Goal: Find specific page/section: Find specific page/section

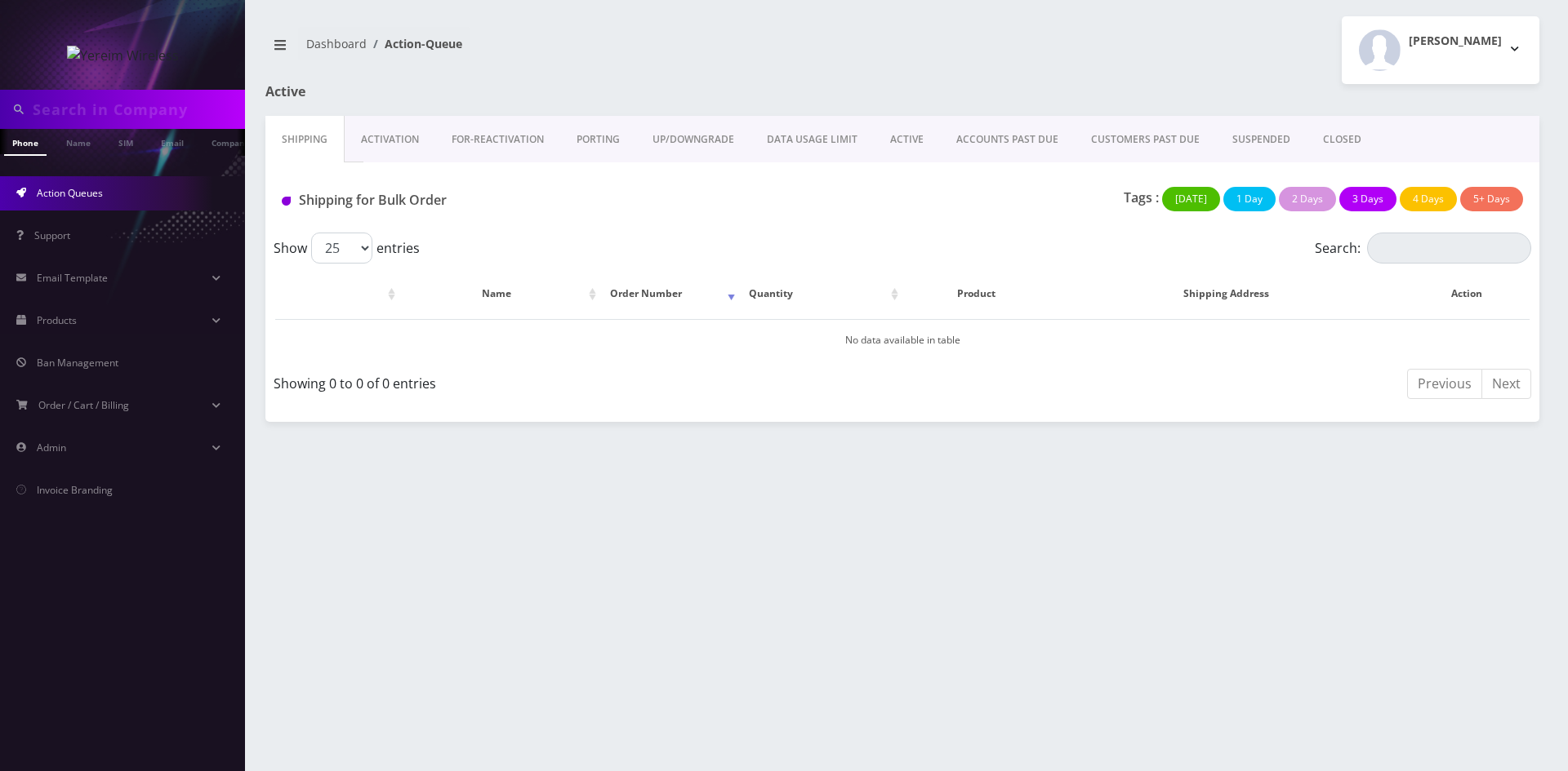
click at [939, 141] on link "ACCOUNTS PAST DUE" at bounding box center [1006, 140] width 135 height 48
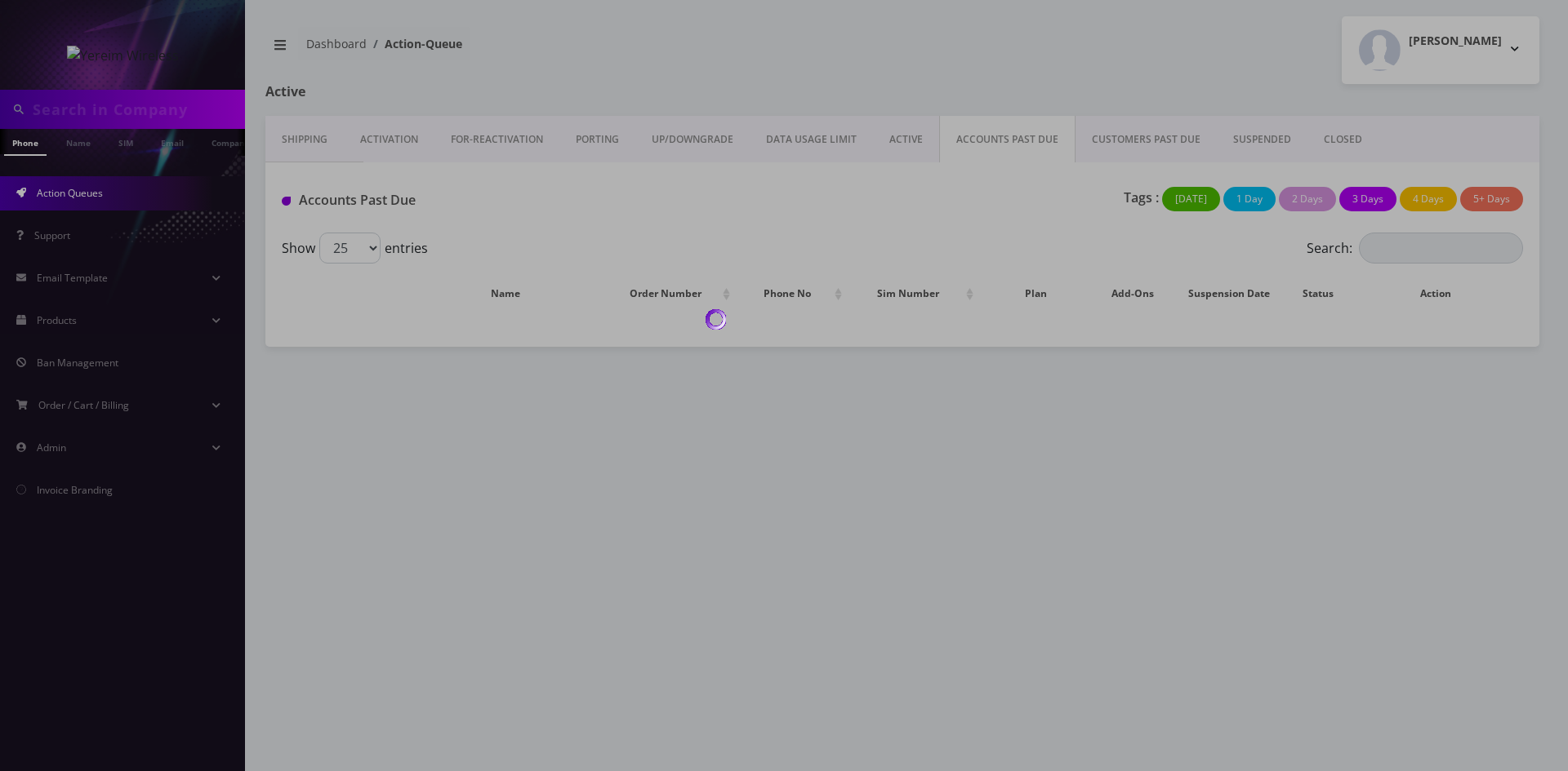
click at [909, 141] on body "Phone Name SIM Email Company Customer Action Queues Support Email Template Emai…" at bounding box center [784, 386] width 1568 height 771
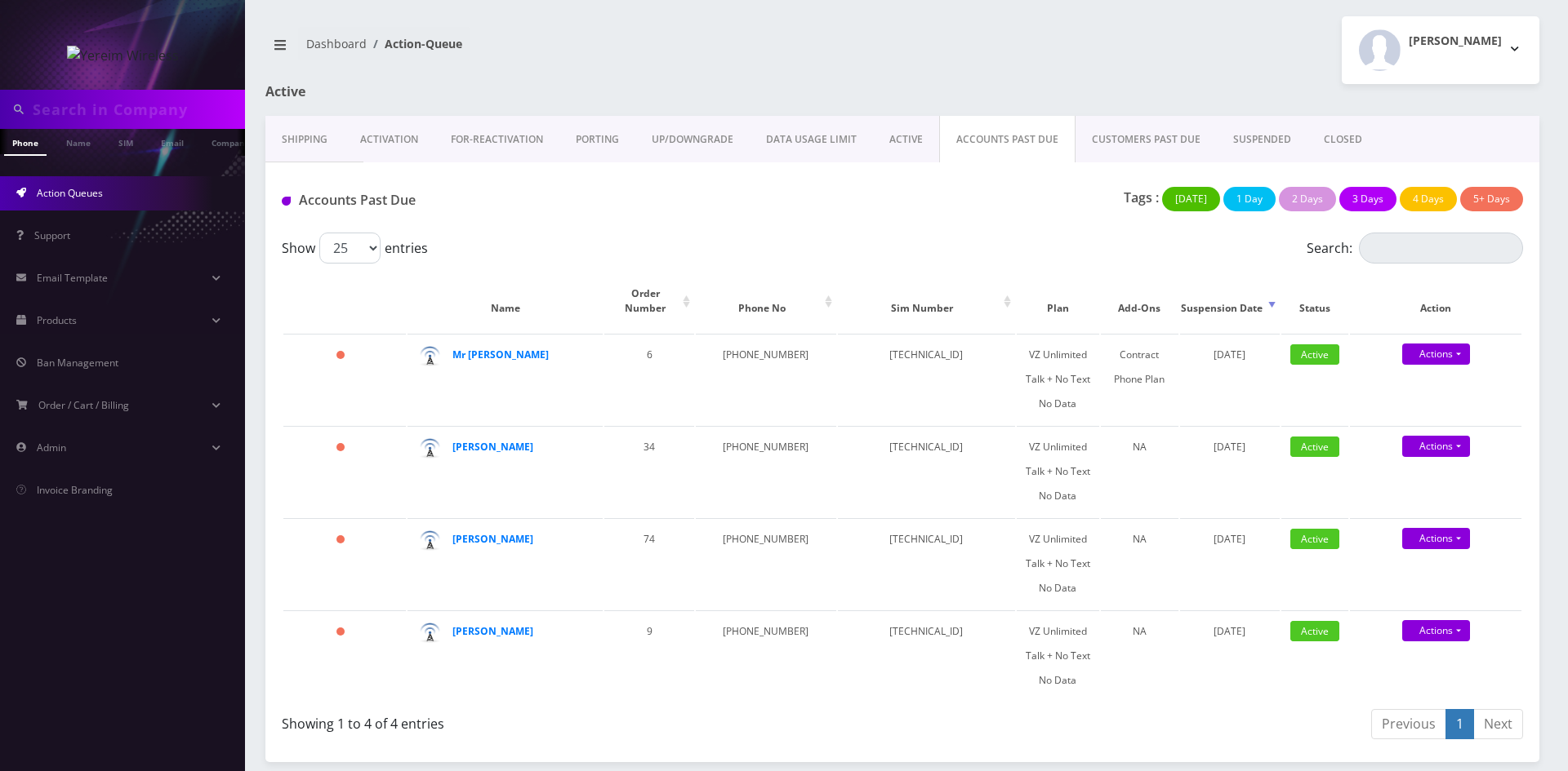
click at [909, 155] on link "ACTIVE" at bounding box center [905, 140] width 66 height 48
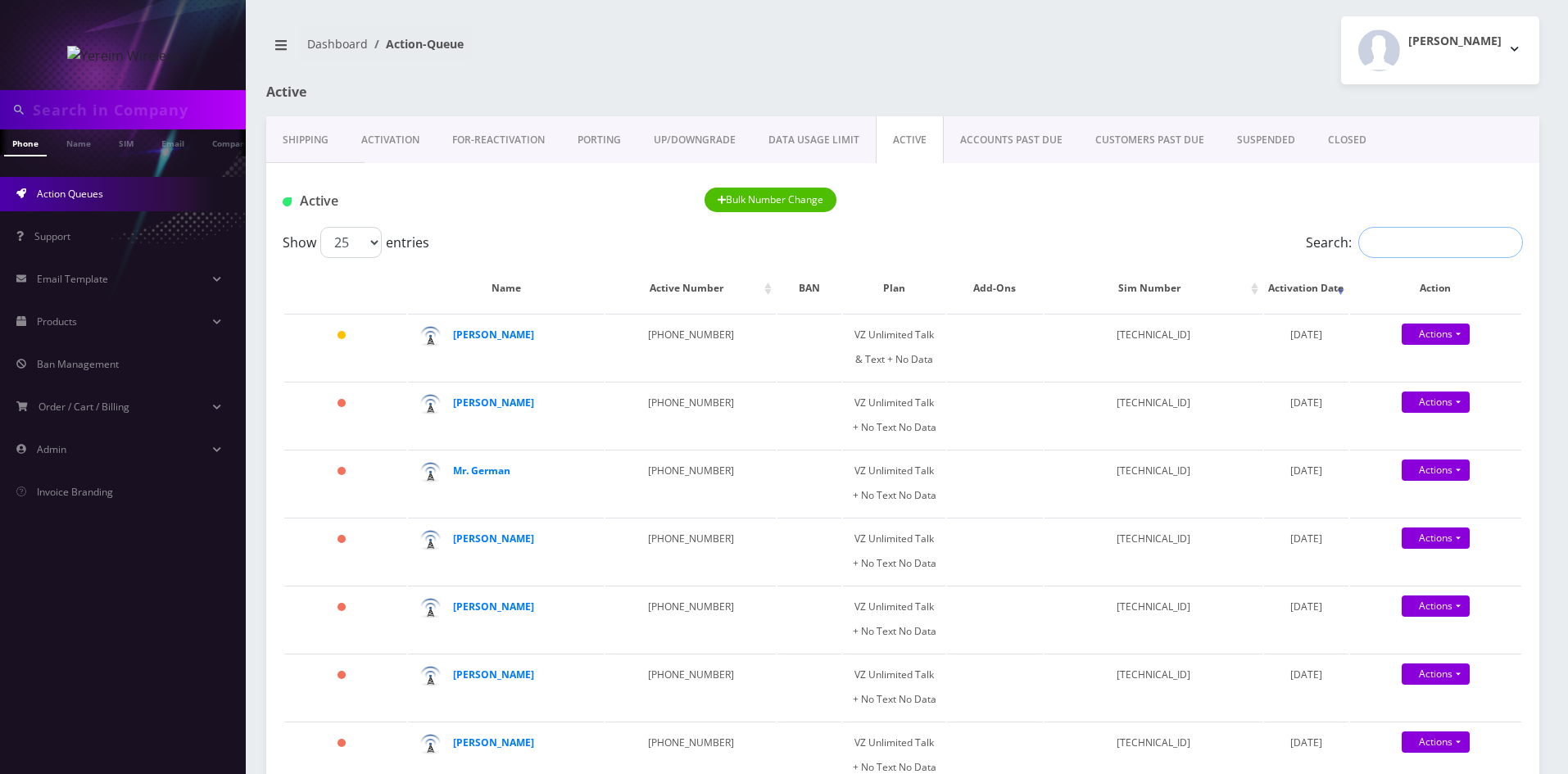
click at [1405, 233] on input "Search:" at bounding box center [1441, 242] width 164 height 31
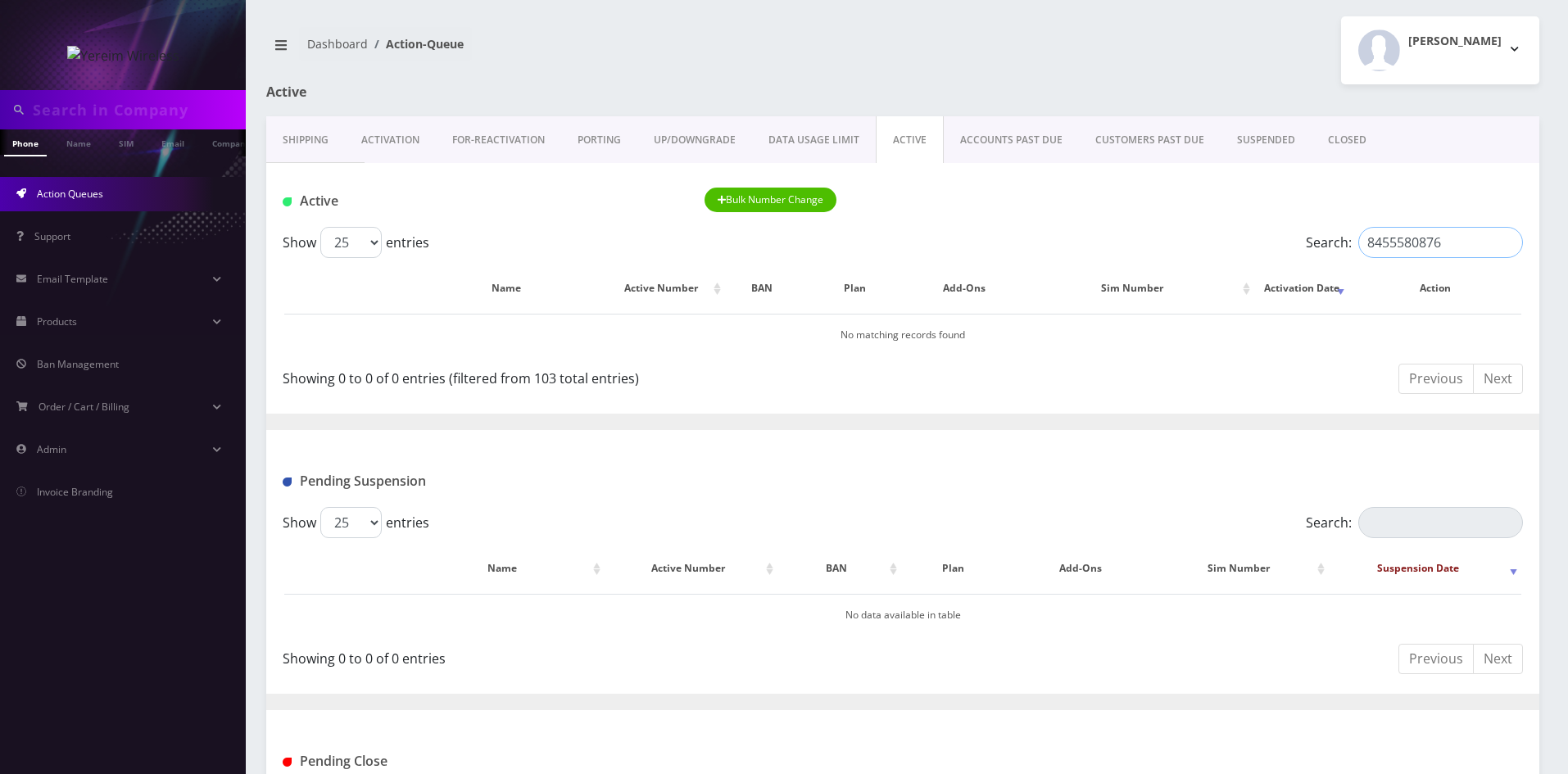
click at [1467, 244] on input "8455580876" at bounding box center [1441, 242] width 164 height 31
type input "8455580876"
click at [593, 135] on link "PORTING" at bounding box center [599, 140] width 76 height 48
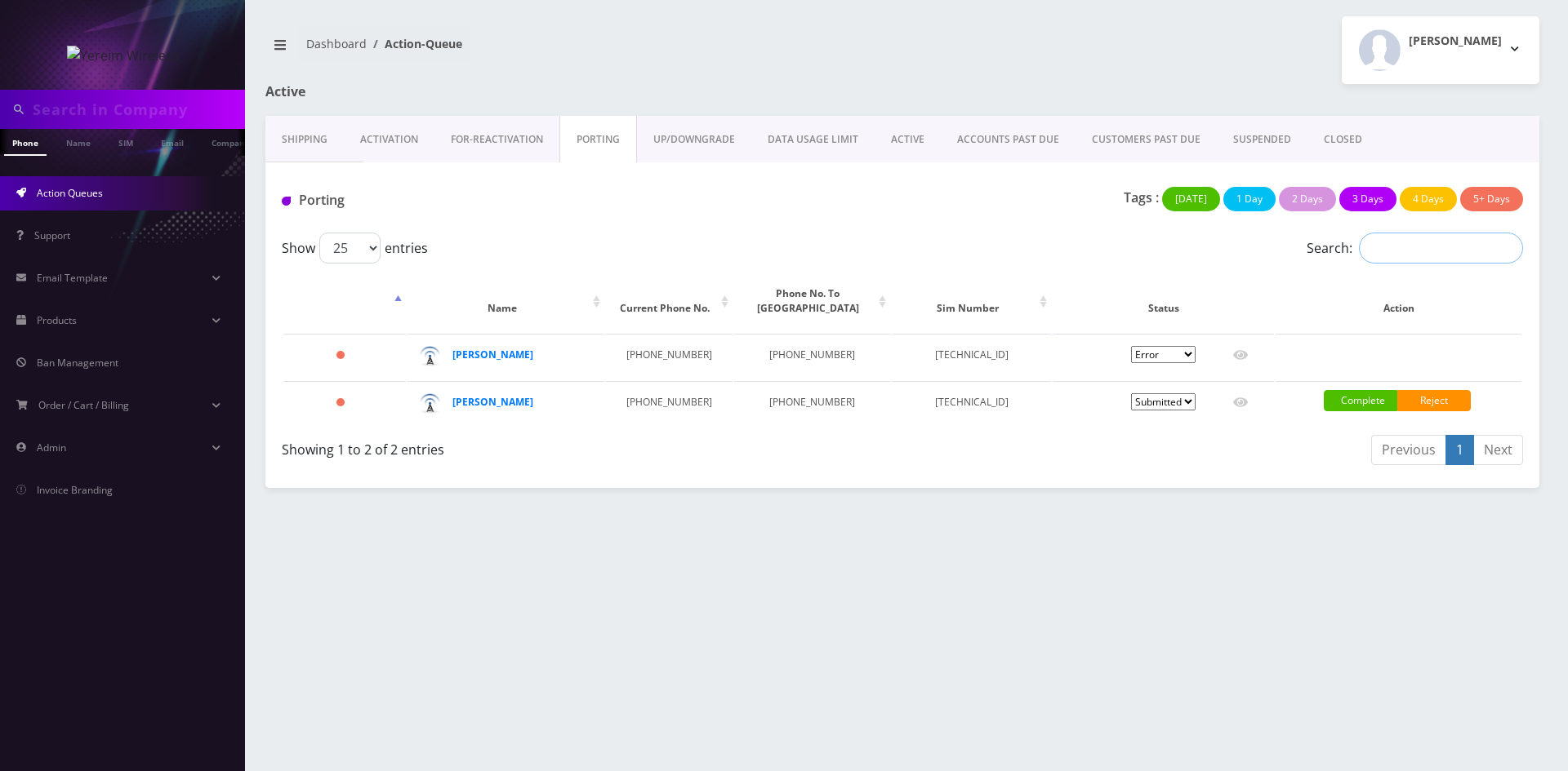
click at [1388, 258] on input "Search:" at bounding box center [1440, 247] width 164 height 31
paste input "8455580876"
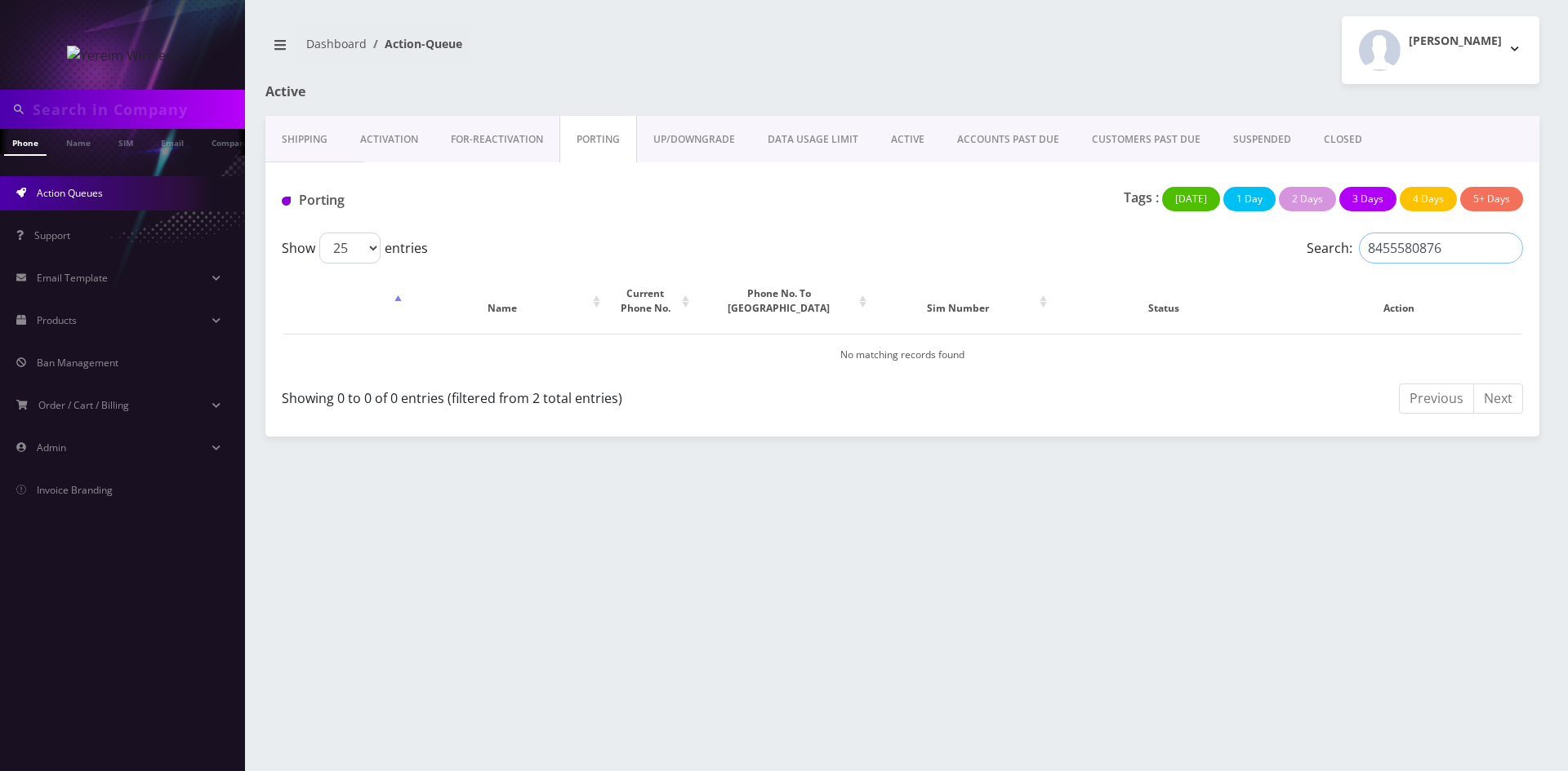
click at [1505, 253] on input "8455580876" at bounding box center [1440, 247] width 164 height 31
type input "8455580876"
